Goal: Task Accomplishment & Management: Complete application form

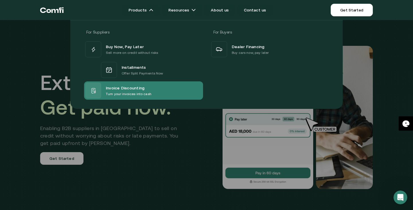
click at [121, 87] on span "Invoice Discounting" at bounding box center [125, 87] width 39 height 7
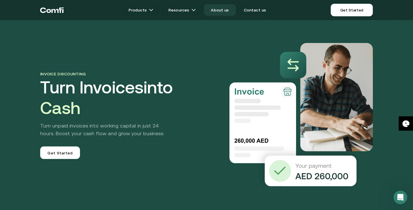
click at [219, 10] on link "About us" at bounding box center [220, 9] width 32 height 11
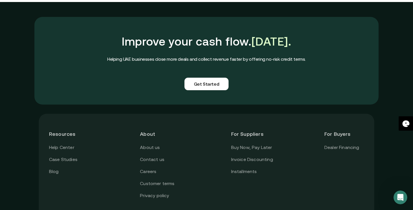
scroll to position [1400, 0]
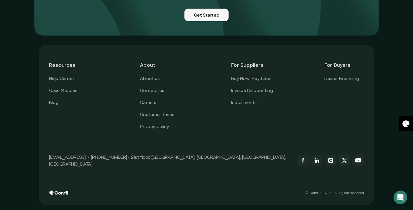
click at [203, 21] on link "Get Started" at bounding box center [206, 15] width 44 height 13
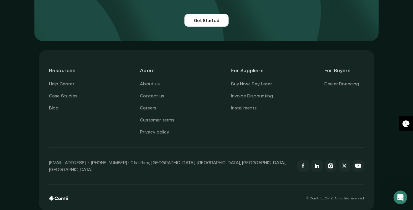
scroll to position [1400, 0]
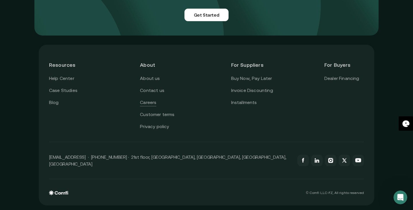
click at [151, 106] on link "Careers" at bounding box center [148, 102] width 16 height 7
click at [254, 94] on link "Invoice Discounting" at bounding box center [252, 90] width 42 height 7
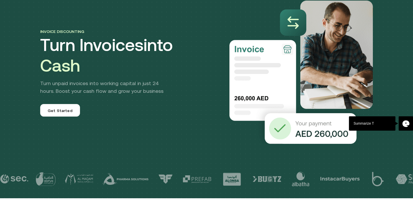
scroll to position [43, 0]
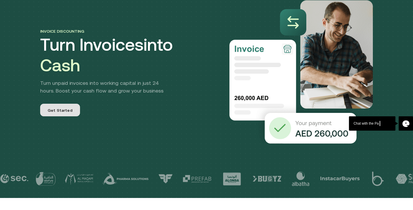
click at [65, 113] on span "Get Started" at bounding box center [60, 110] width 25 height 6
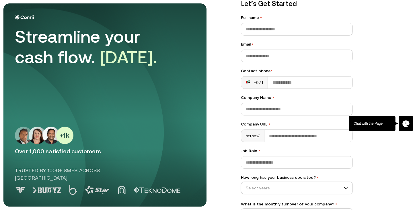
scroll to position [67, 0]
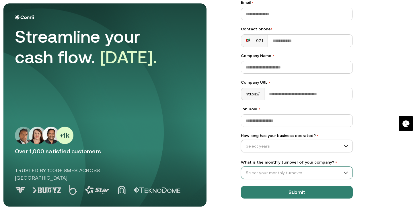
click at [315, 170] on input "What is the monthly turnover of your company? •" at bounding box center [294, 173] width 106 height 9
